Goal: Task Accomplishment & Management: Use online tool/utility

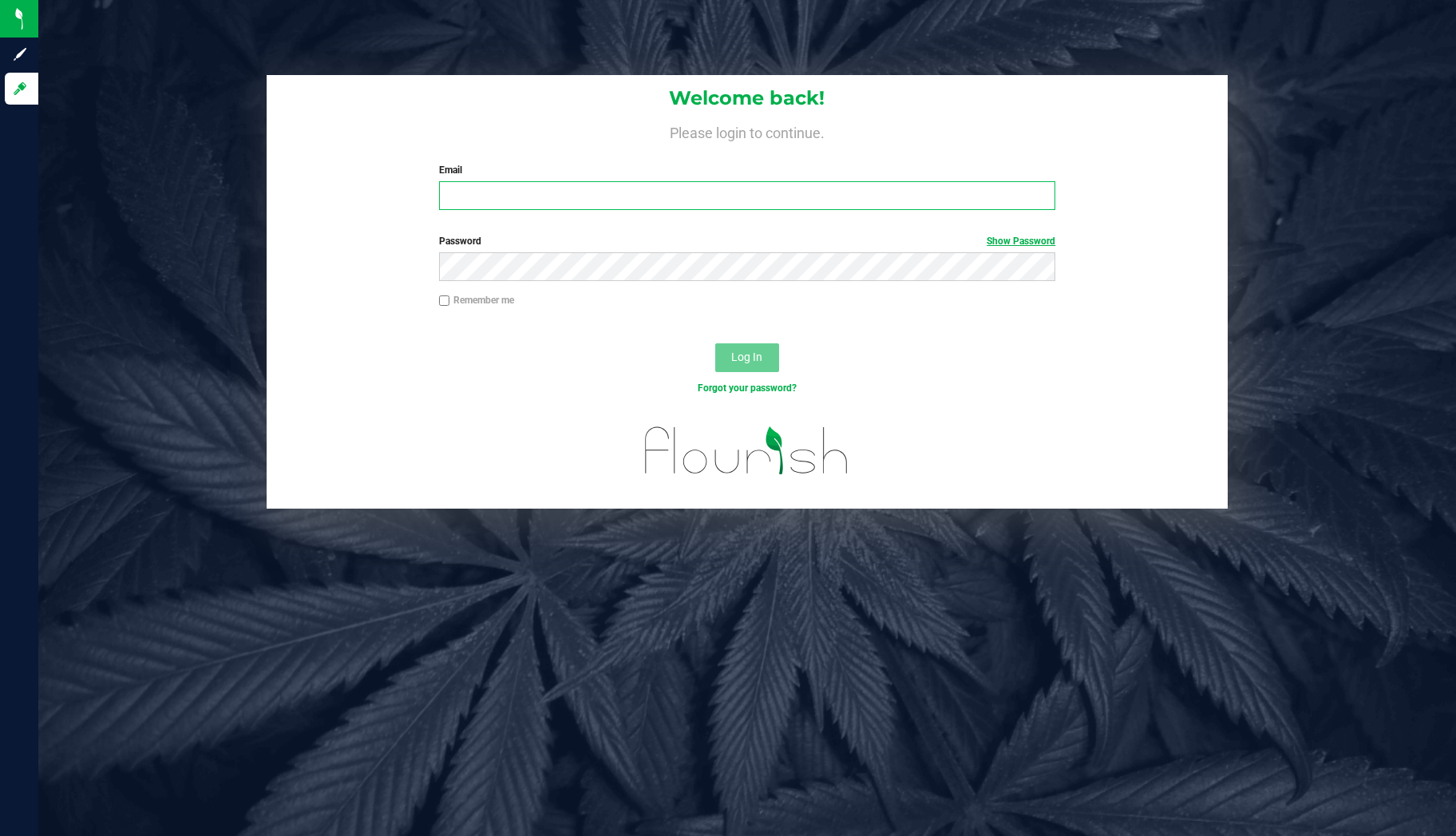
type input "[PERSON_NAME][EMAIL_ADDRESS][PERSON_NAME][DOMAIN_NAME]"
click at [1020, 246] on link "Show Password" at bounding box center [1021, 241] width 69 height 11
click at [1020, 246] on link "Hide Password" at bounding box center [1023, 241] width 64 height 11
type input "[PERSON_NAME][EMAIL_ADDRESS][PERSON_NAME][DOMAIN_NAME]"
click at [780, 202] on input "[PERSON_NAME][EMAIL_ADDRESS][PERSON_NAME][DOMAIN_NAME]" at bounding box center [747, 195] width 617 height 29
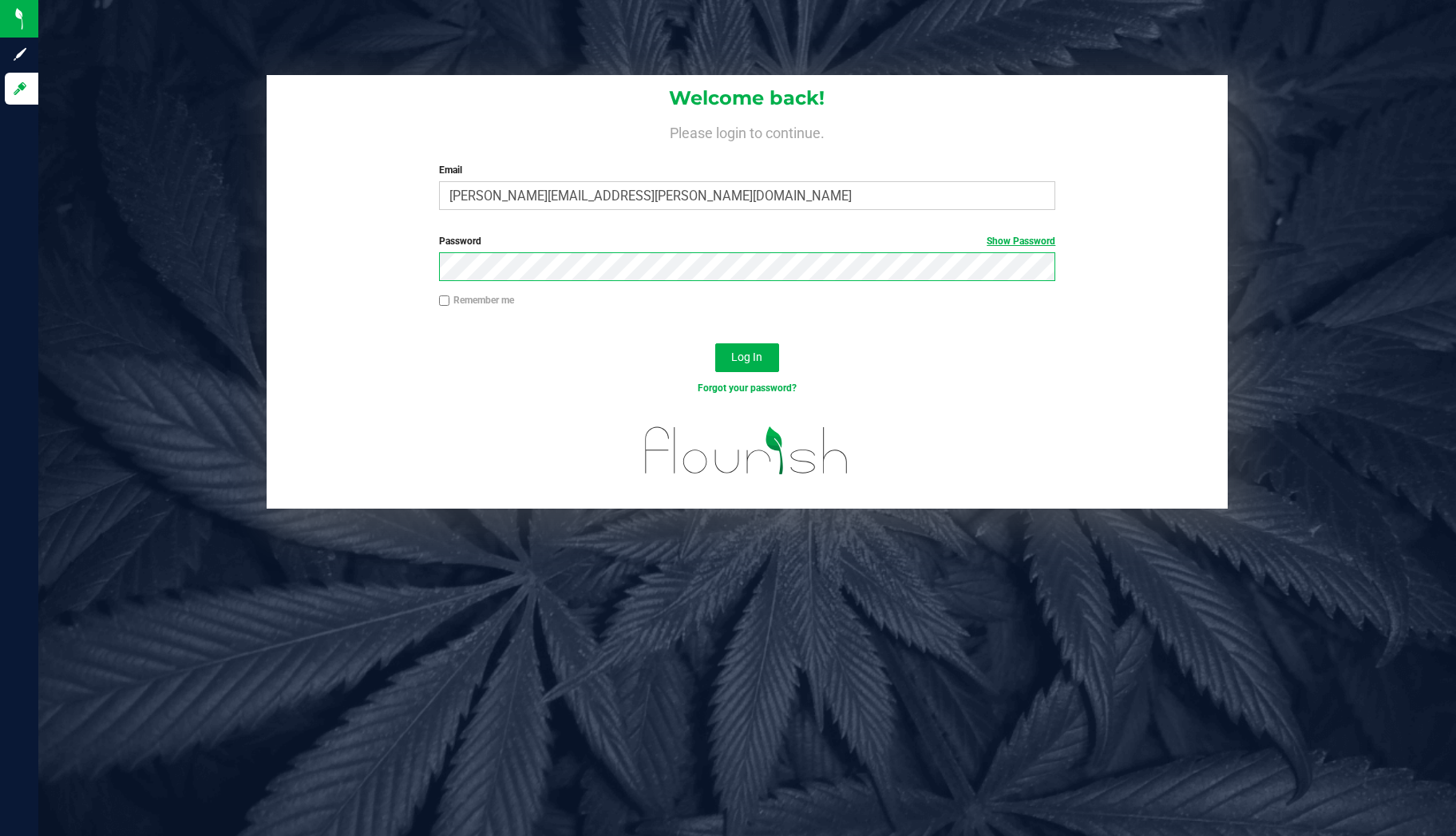
click at [715, 344] on button "Log In" at bounding box center [747, 358] width 64 height 29
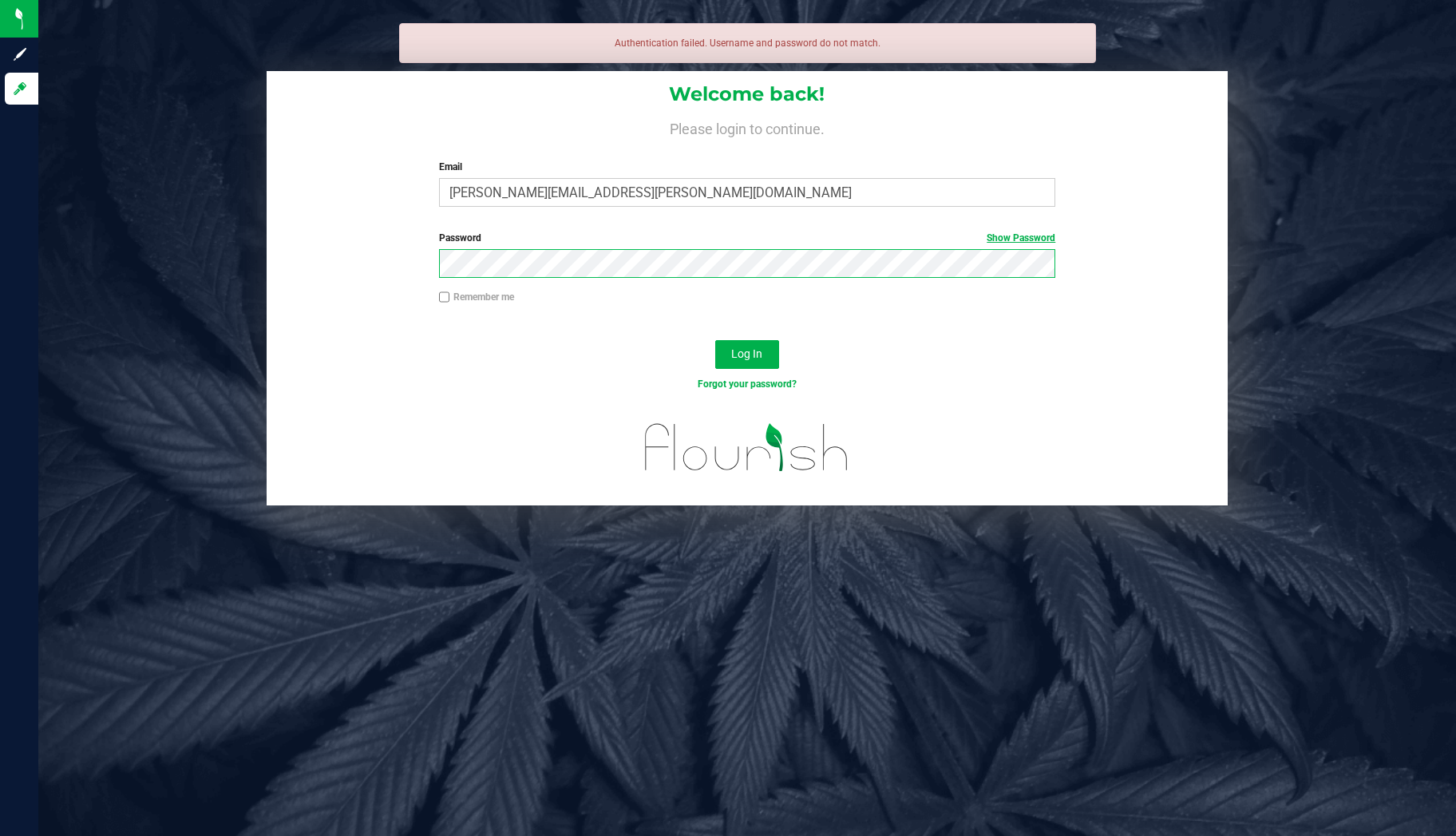
click at [715, 340] on button "Log In" at bounding box center [747, 355] width 64 height 29
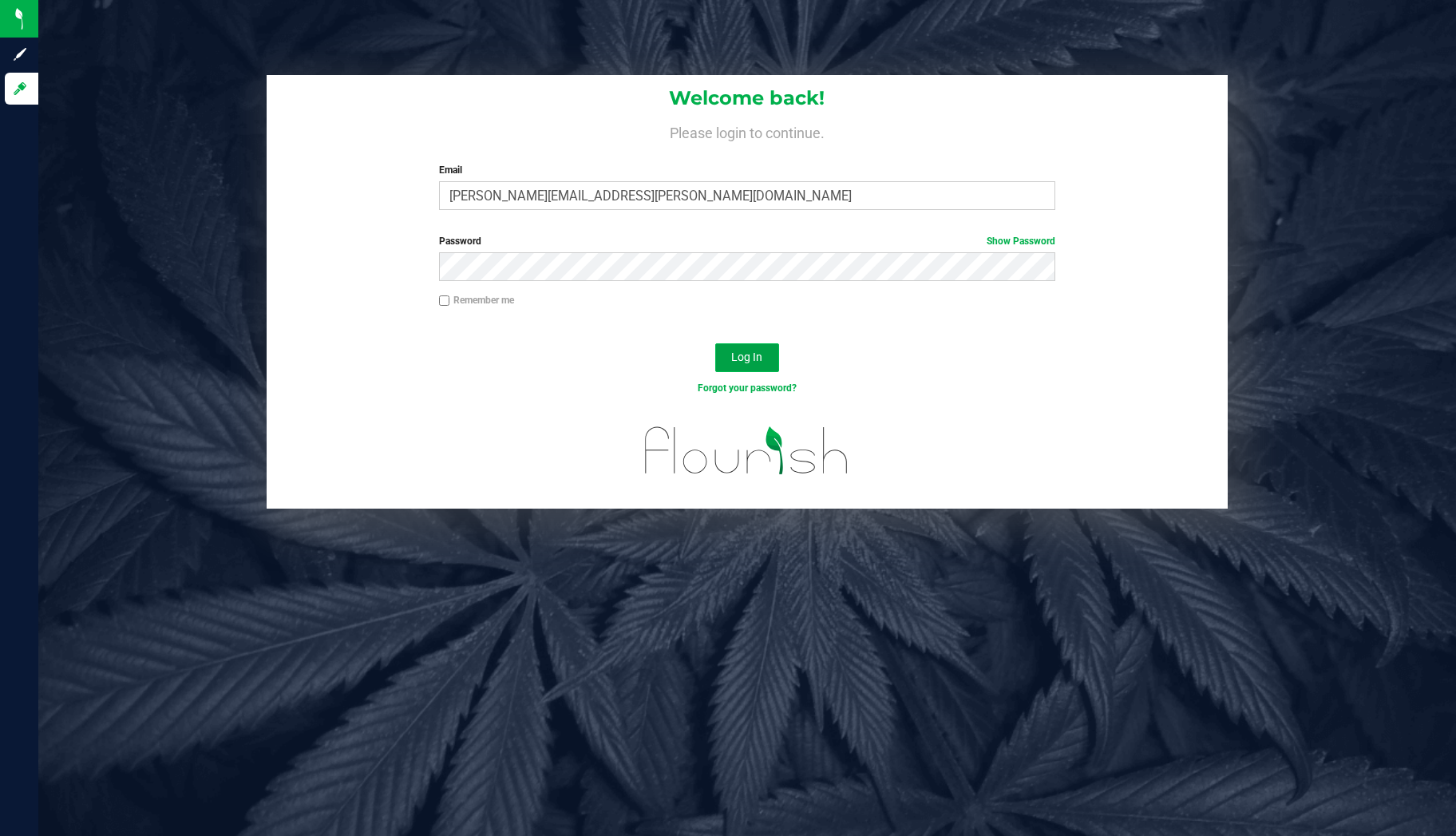
click at [730, 352] on button "Log In" at bounding box center [747, 358] width 64 height 29
